Goal: Task Accomplishment & Management: Complete application form

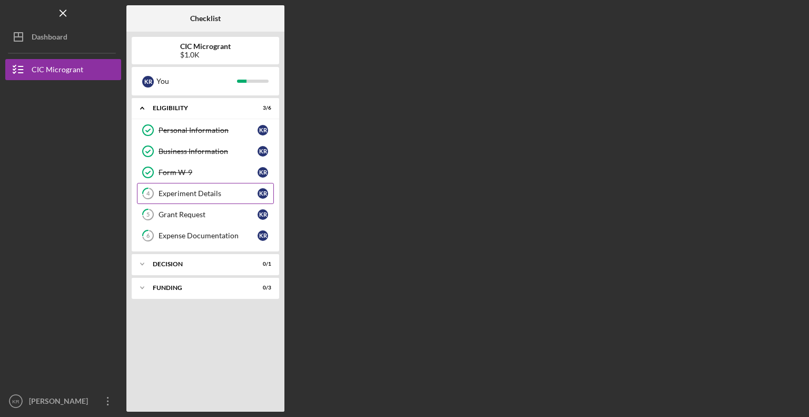
click at [204, 188] on link "4 Experiment Details K R" at bounding box center [205, 193] width 137 height 21
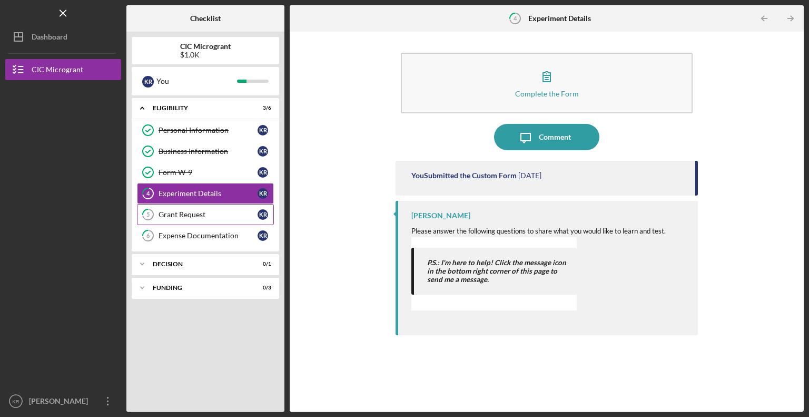
click at [198, 210] on div "Grant Request" at bounding box center [208, 214] width 99 height 8
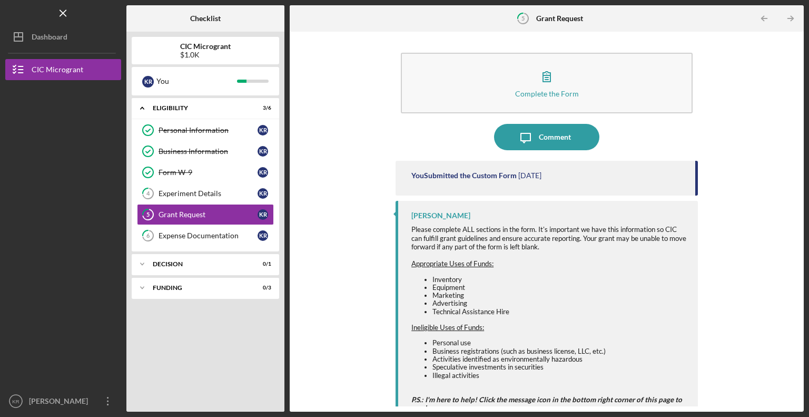
scroll to position [18, 0]
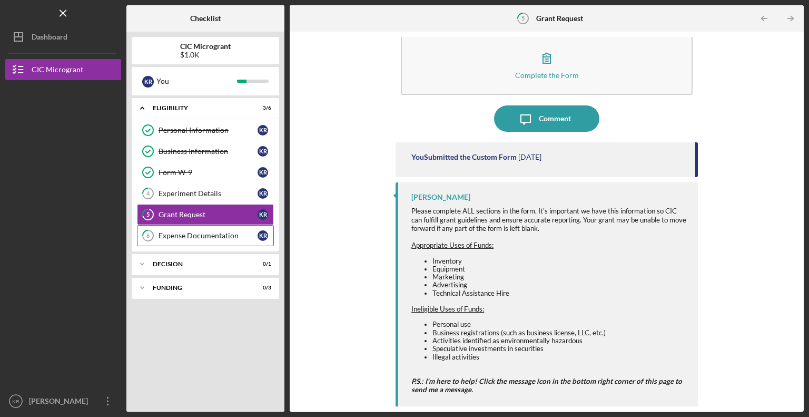
click at [208, 232] on div "Expense Documentation" at bounding box center [208, 235] width 99 height 8
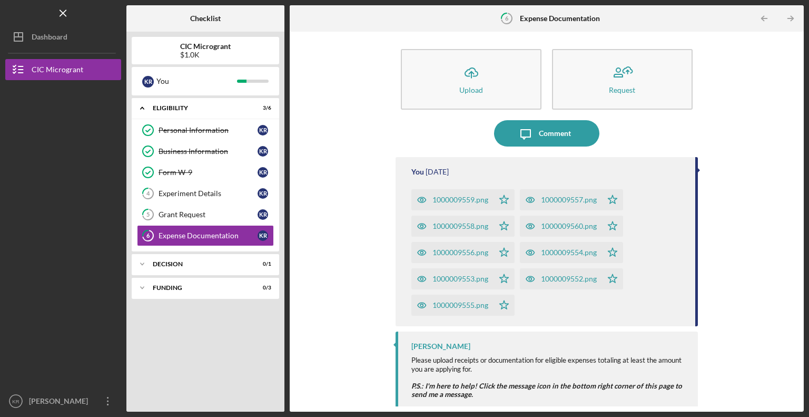
scroll to position [8, 0]
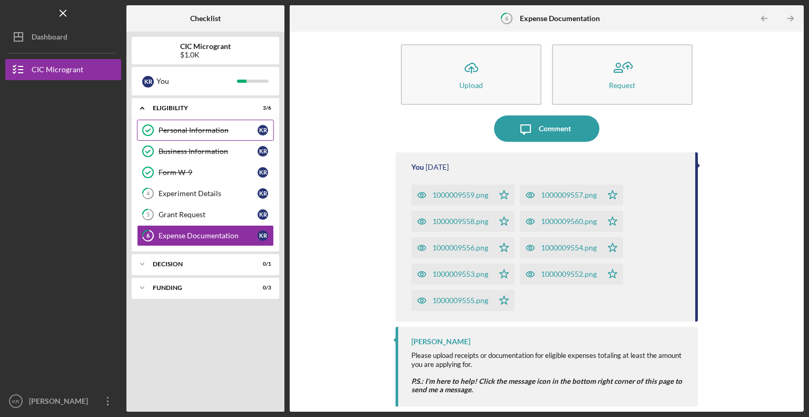
click at [192, 127] on div "Personal Information" at bounding box center [208, 130] width 99 height 8
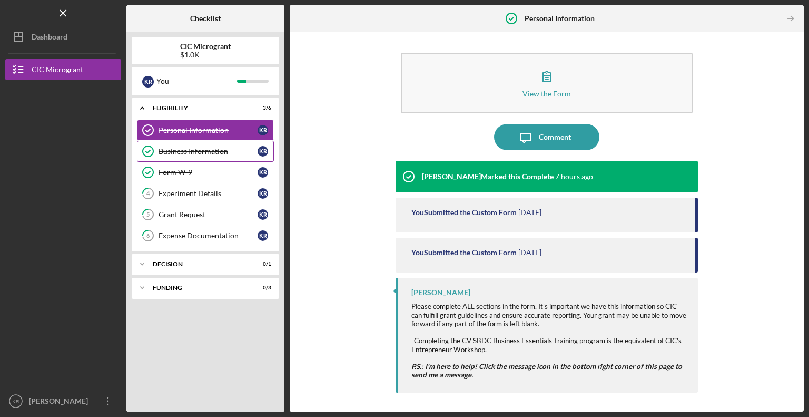
click at [185, 152] on div "Business Information" at bounding box center [208, 151] width 99 height 8
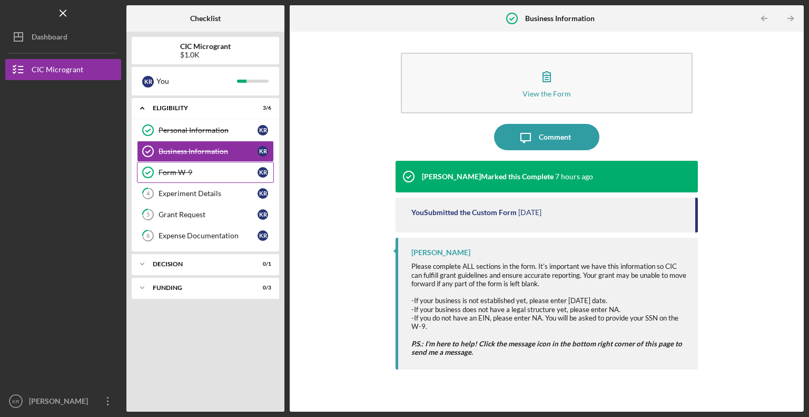
click at [185, 169] on div "Form W-9" at bounding box center [208, 172] width 99 height 8
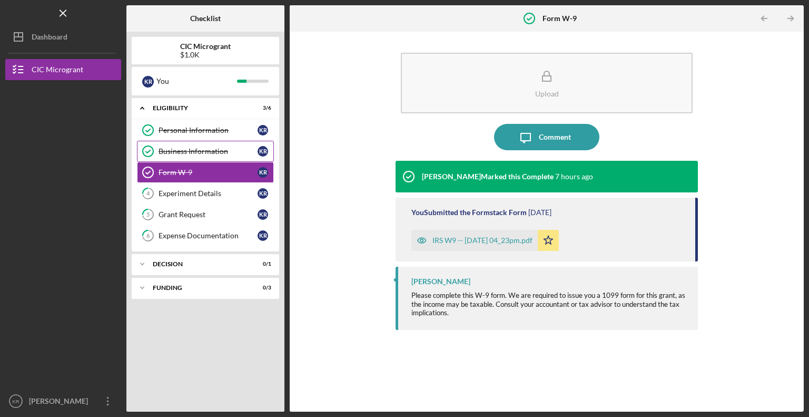
click at [225, 143] on link "Business Information Business Information K R" at bounding box center [205, 151] width 137 height 21
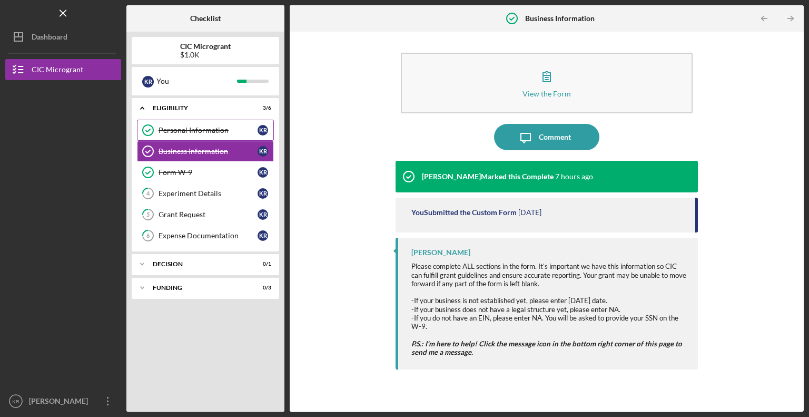
click at [219, 129] on div "Personal Information" at bounding box center [208, 130] width 99 height 8
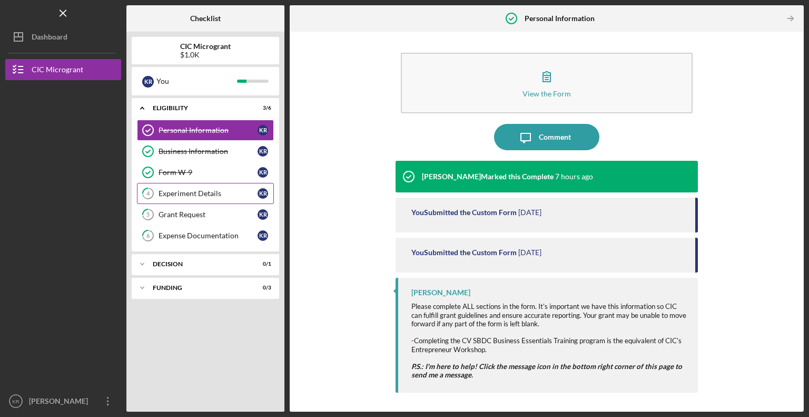
click at [172, 191] on div "Experiment Details" at bounding box center [208, 193] width 99 height 8
